Goal: Task Accomplishment & Management: Understand process/instructions

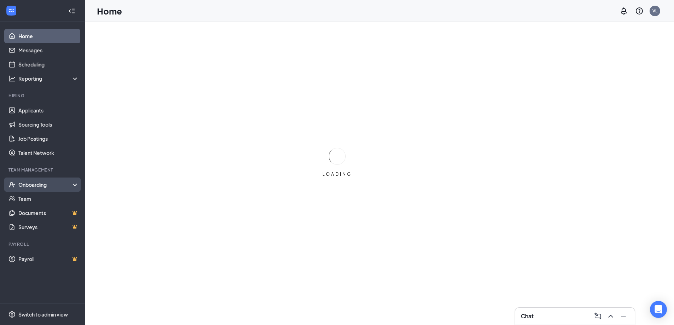
click at [48, 185] on div "Onboarding" at bounding box center [45, 184] width 54 height 7
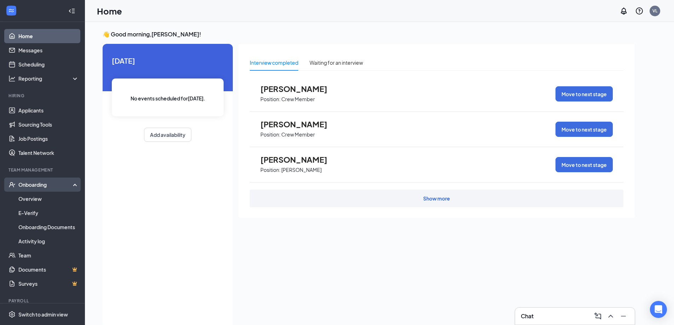
click at [27, 186] on div "Onboarding" at bounding box center [45, 184] width 54 height 7
click at [30, 198] on link "Overview" at bounding box center [48, 199] width 60 height 14
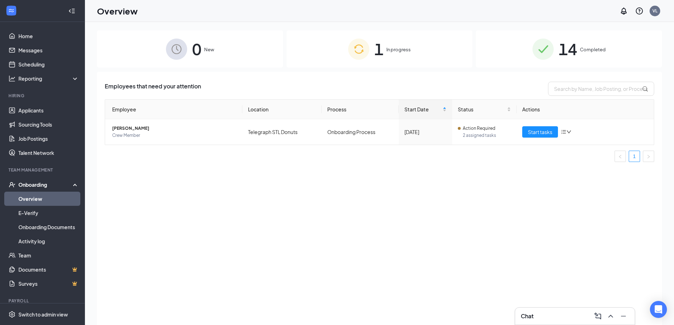
click at [386, 57] on div "1 In progress" at bounding box center [380, 48] width 186 height 37
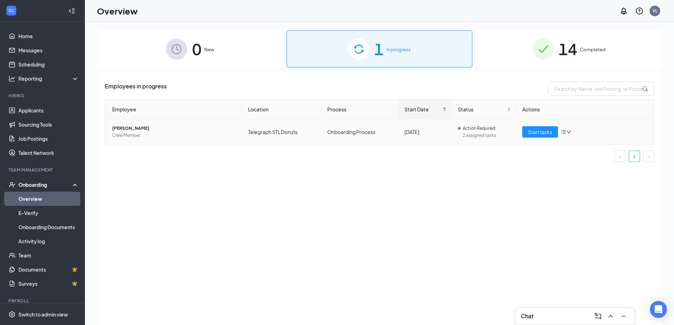
click at [567, 135] on div "Start tasks" at bounding box center [585, 131] width 126 height 11
click at [566, 132] on icon "bars" at bounding box center [564, 132] width 6 height 6
click at [477, 131] on span "Action Required" at bounding box center [479, 128] width 33 height 7
click at [528, 134] on button "Start tasks" at bounding box center [540, 131] width 36 height 11
